Goal: Consume media (video, audio): Consume media (video, audio)

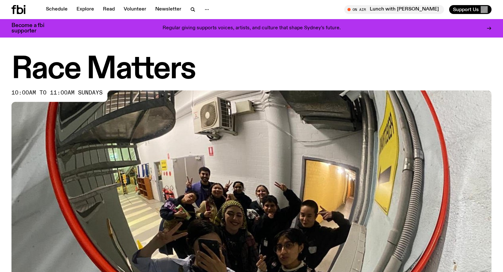
scroll to position [296, 0]
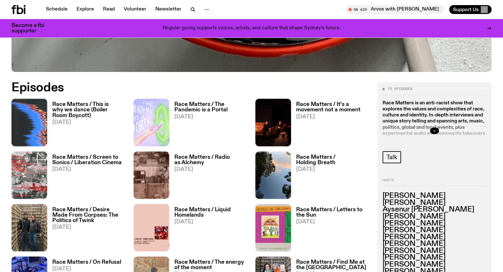
scroll to position [291, 0]
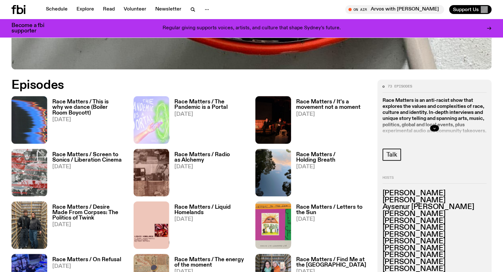
click at [85, 110] on h3 "Race Matters / This is why we dance (Boiler Room Boycott)" at bounding box center [89, 107] width 74 height 16
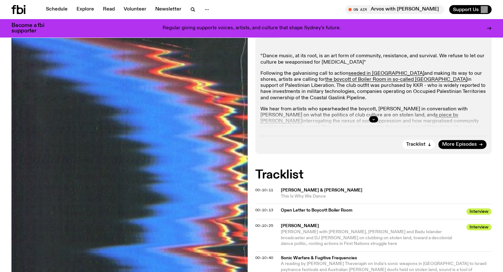
scroll to position [151, 0]
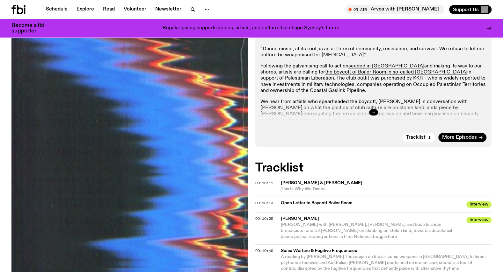
click at [375, 112] on icon "button" at bounding box center [373, 113] width 4 height 4
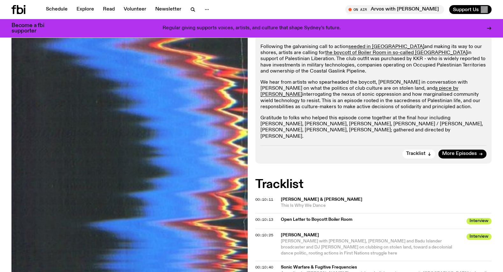
scroll to position [173, 0]
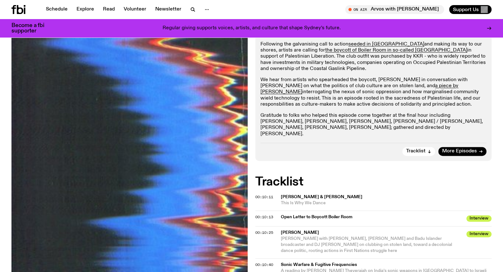
drag, startPoint x: 389, startPoint y: 128, endPoint x: 258, endPoint y: 117, distance: 131.6
click at [258, 117] on div "Aired on [DATE] 10:00am Talk “Dance music, at its root, is an art form of commu…" at bounding box center [373, 70] width 236 height 182
copy p "Gratitude to folks who helped this episode come together at the final hour incl…"
